Goal: Information Seeking & Learning: Check status

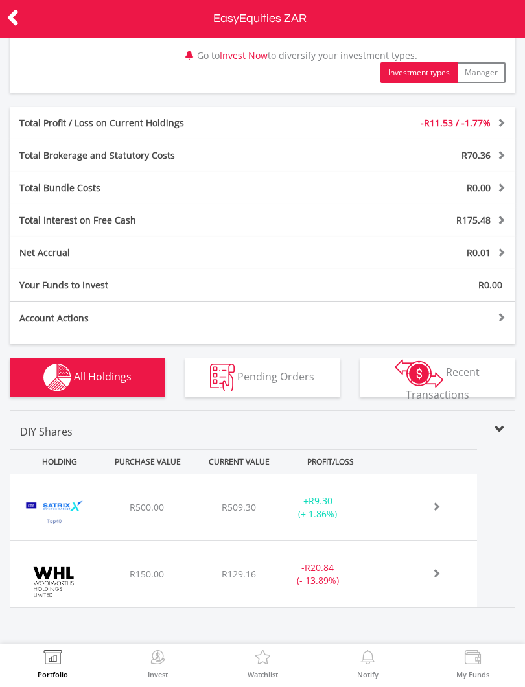
scroll to position [221, 0]
click at [421, 502] on span at bounding box center [422, 506] width 38 height 9
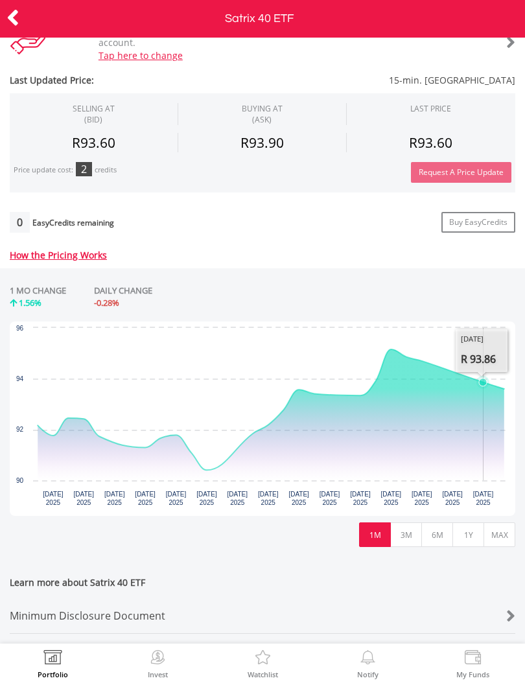
scroll to position [458, 0]
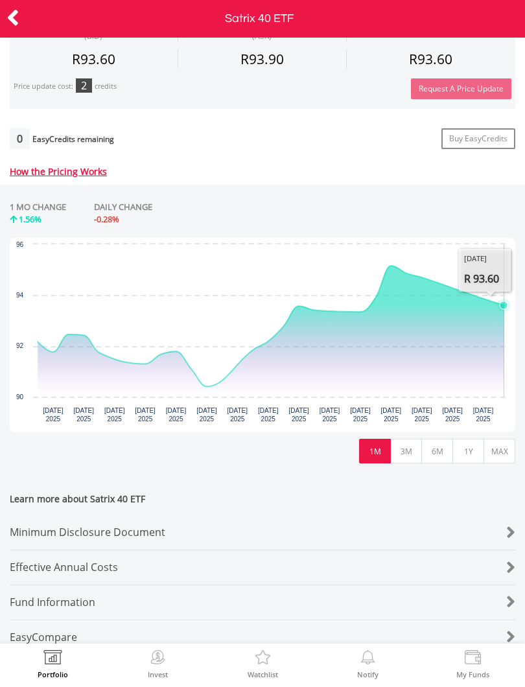
click at [501, 307] on icon "Wednesday, 20 Aug, 08:39:05.951, 93.6." at bounding box center [504, 305] width 8 height 8
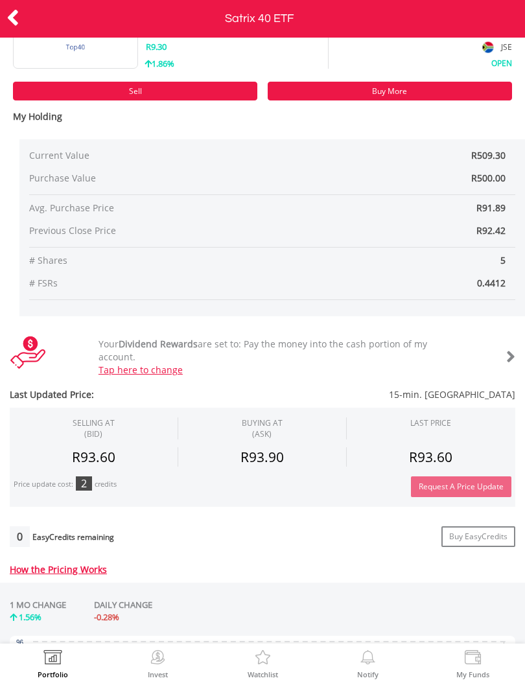
scroll to position [58, 0]
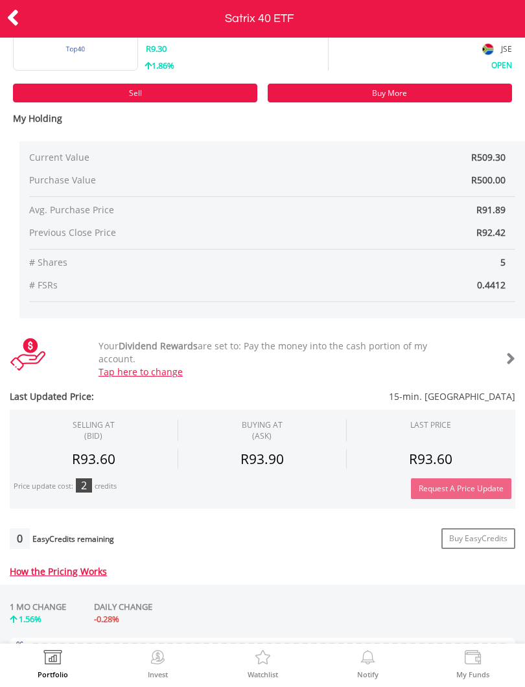
click at [516, 208] on div "Current Value R509.30 Purchase Value R500.00 Avg. Purchase Price R91.89 Previou…" at bounding box center [272, 229] width 506 height 177
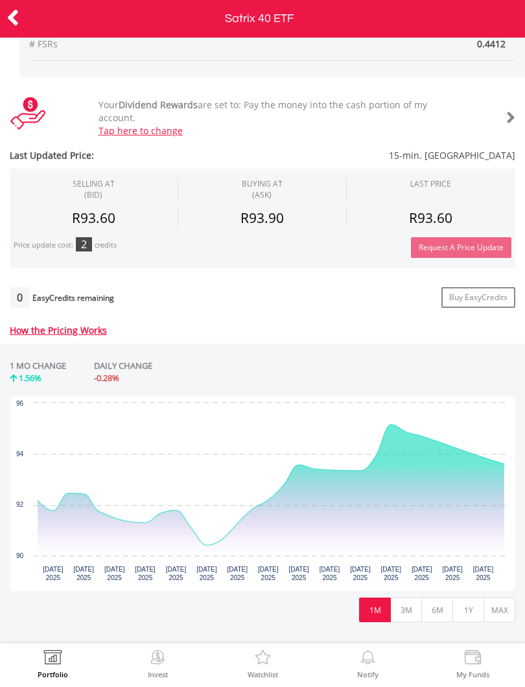
scroll to position [339, 0]
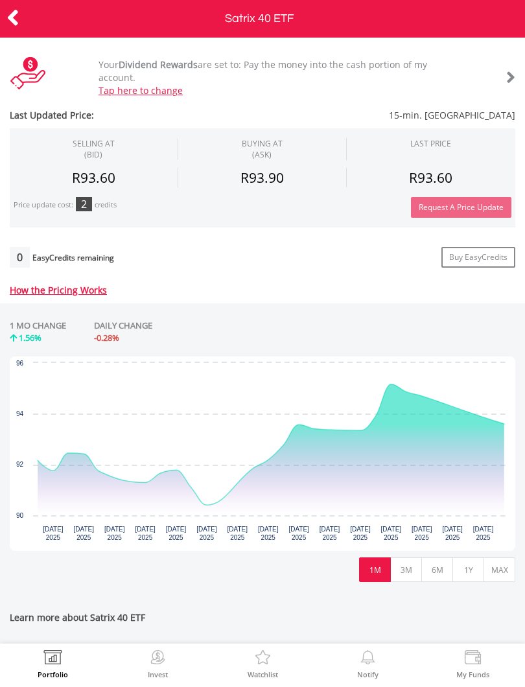
click at [524, 471] on div "No chart available. 1 MO CHANGE 1.56% DAILY CHANGE -0.28% Chart Chart with 23 d…" at bounding box center [262, 450] width 525 height 295
click at [402, 563] on button "3M" at bounding box center [406, 569] width 32 height 25
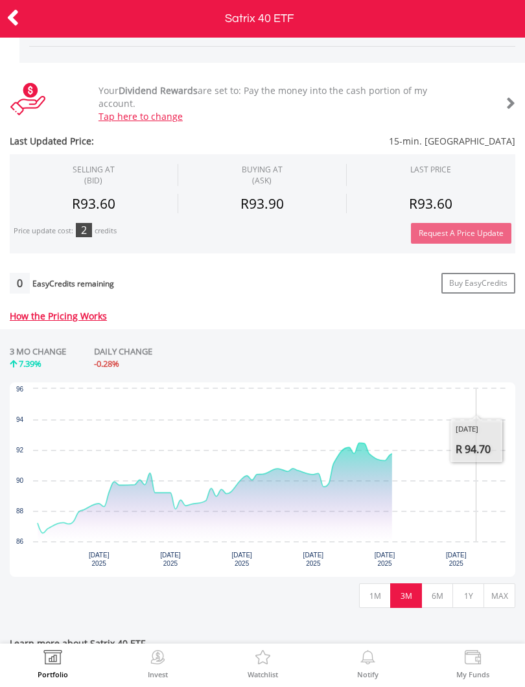
scroll to position [320, 0]
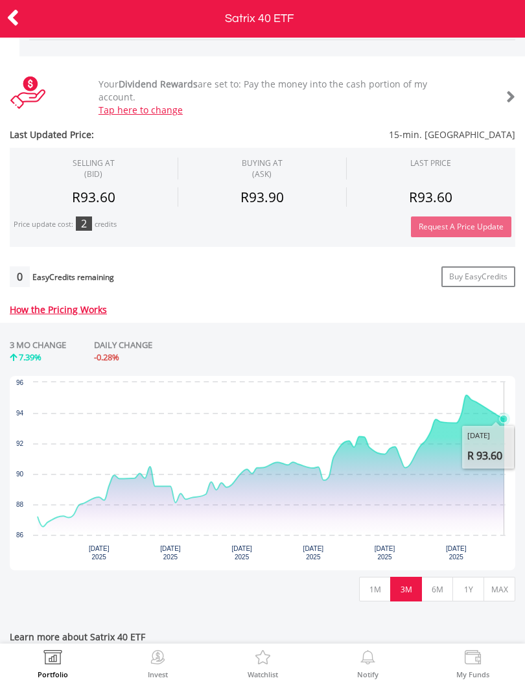
click at [506, 419] on icon "Wednesday, 20 Aug, 09:34:31.075, 93.6." at bounding box center [504, 419] width 8 height 8
click at [469, 403] on icon "Thursday, 14 Aug 2025, 94.86." at bounding box center [471, 400] width 8 height 8
click at [472, 397] on icon "Thursday, 14 Aug 2025, 94.86." at bounding box center [471, 400] width 8 height 8
click at [506, 420] on icon "Wednesday, 20 Aug, 09:34:31.075, 93.6." at bounding box center [504, 419] width 8 height 8
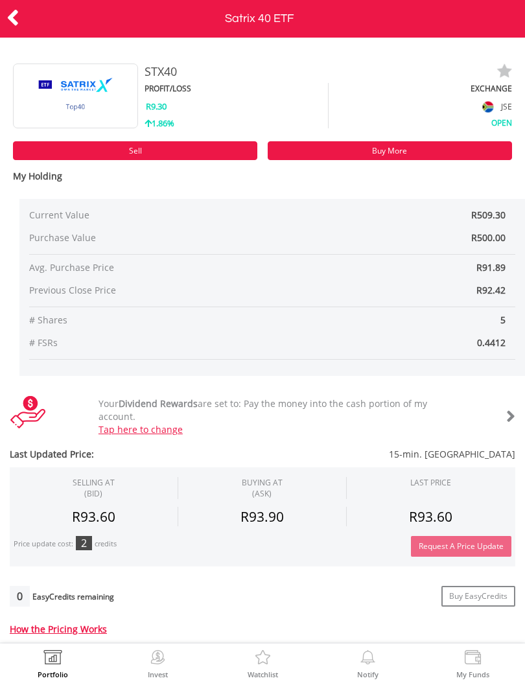
scroll to position [0, 0]
click at [6, 11] on icon at bounding box center [12, 17] width 13 height 25
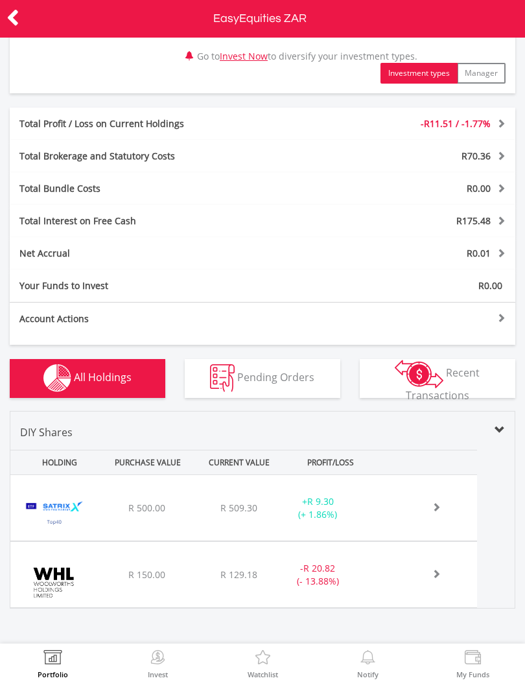
scroll to position [221, 0]
click at [422, 541] on div "﻿ Woolworths Holdings Limited R 150.00 R 129.18 R 51.50 - R 20.82 (- 13.88%)" at bounding box center [243, 507] width 467 height 65
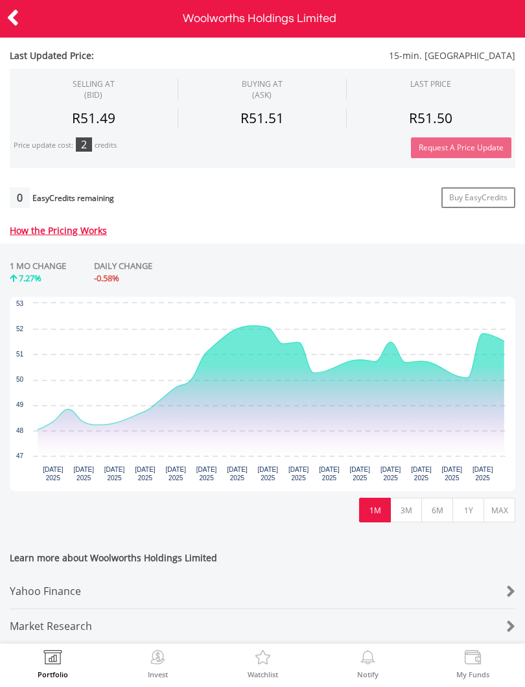
click at [441, 498] on button "6M" at bounding box center [437, 510] width 32 height 25
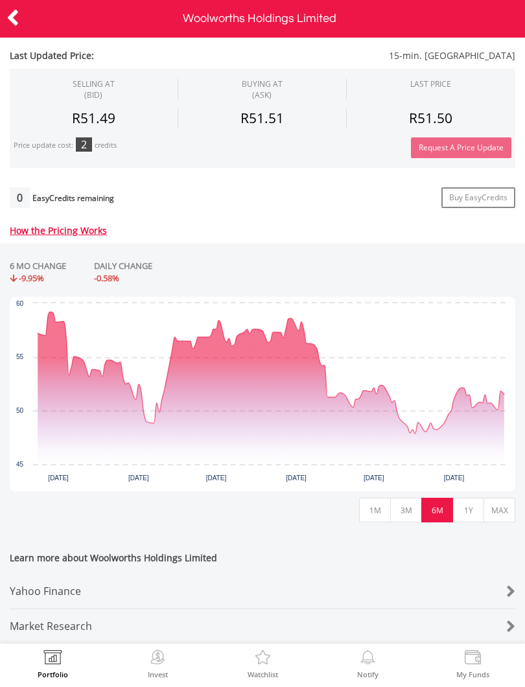
scroll to position [406, 0]
click at [469, 504] on button "1Y" at bounding box center [468, 510] width 32 height 25
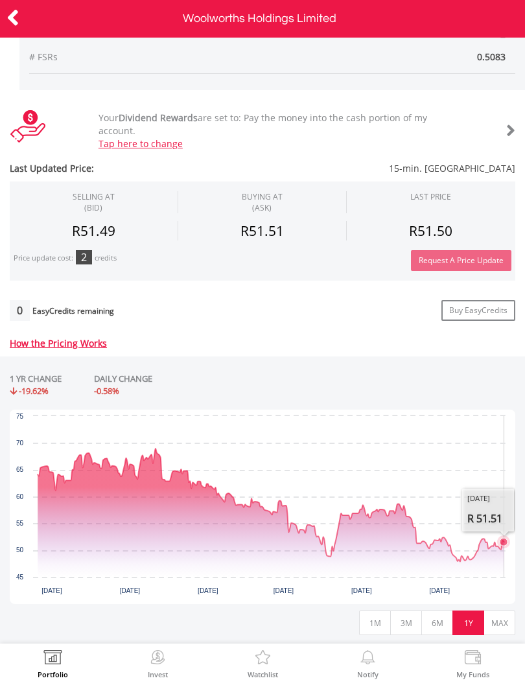
click at [495, 627] on button "MAX" at bounding box center [500, 623] width 32 height 25
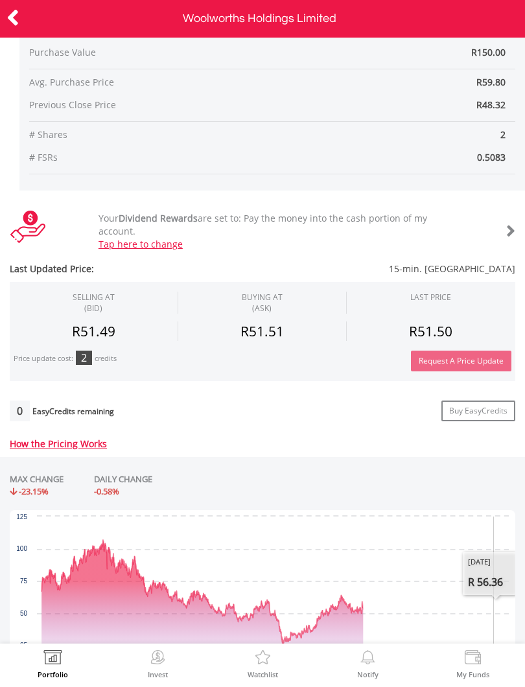
scroll to position [281, 0]
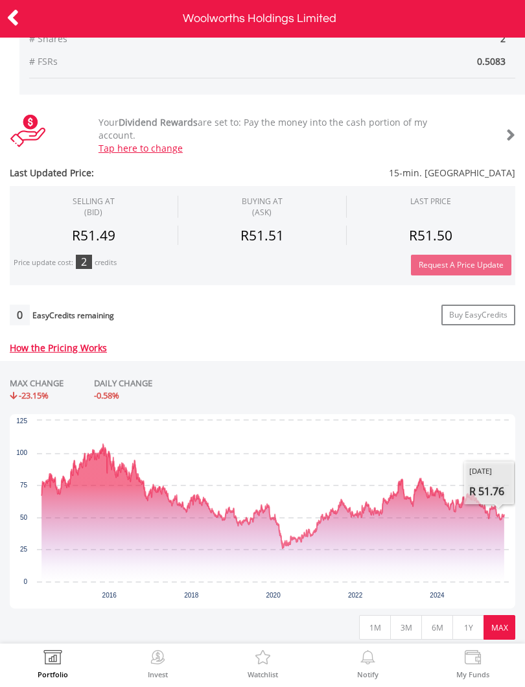
click at [504, 509] on icon "Interactive chart" at bounding box center [272, 496] width 463 height 104
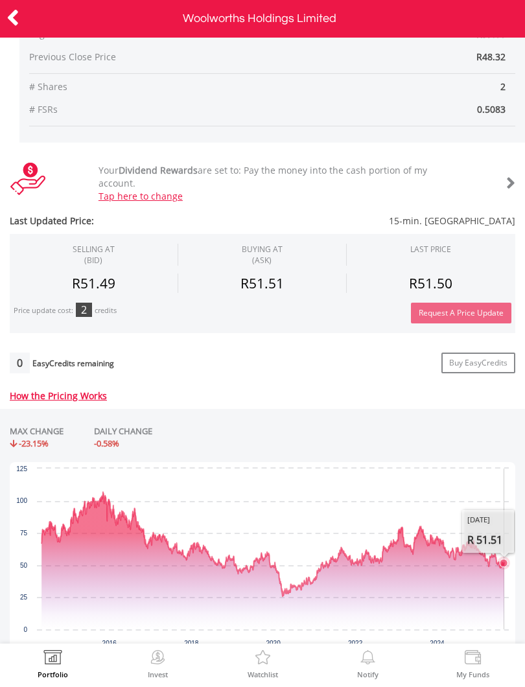
scroll to position [236, 0]
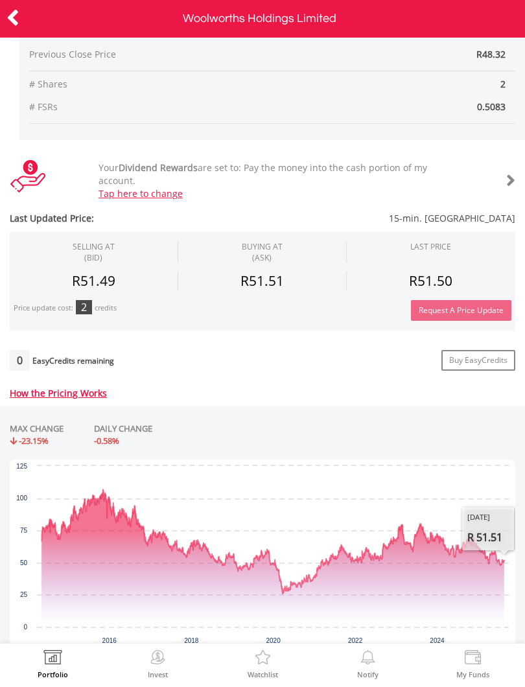
click at [19, 12] on icon at bounding box center [12, 17] width 13 height 25
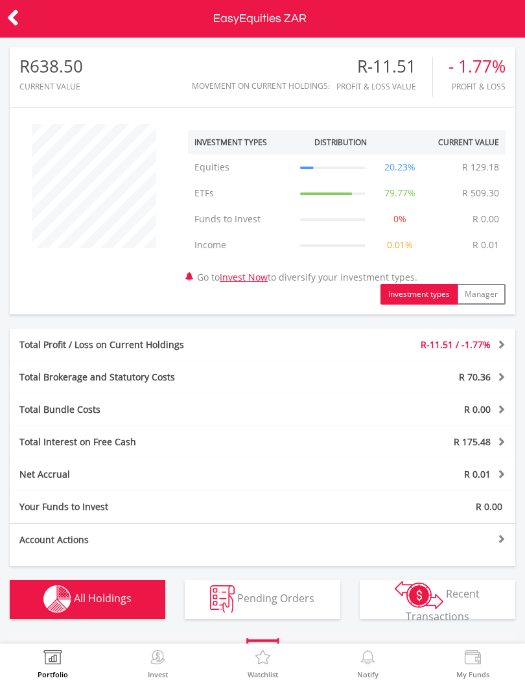
scroll to position [124, 169]
